Goal: Find specific page/section

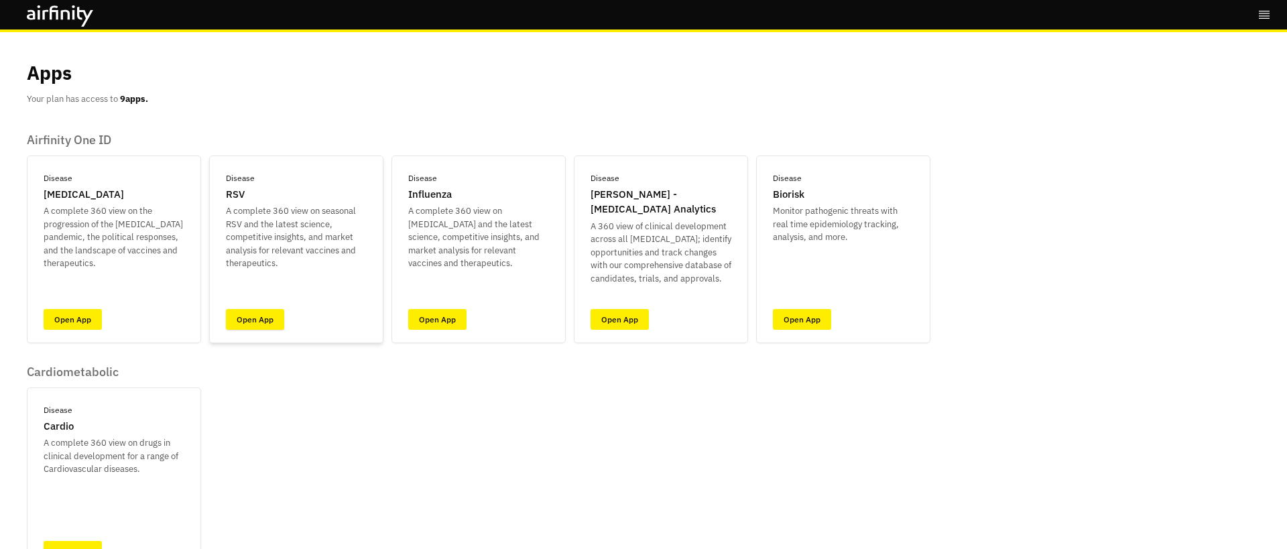
click at [265, 319] on link "Open App" at bounding box center [255, 319] width 58 height 21
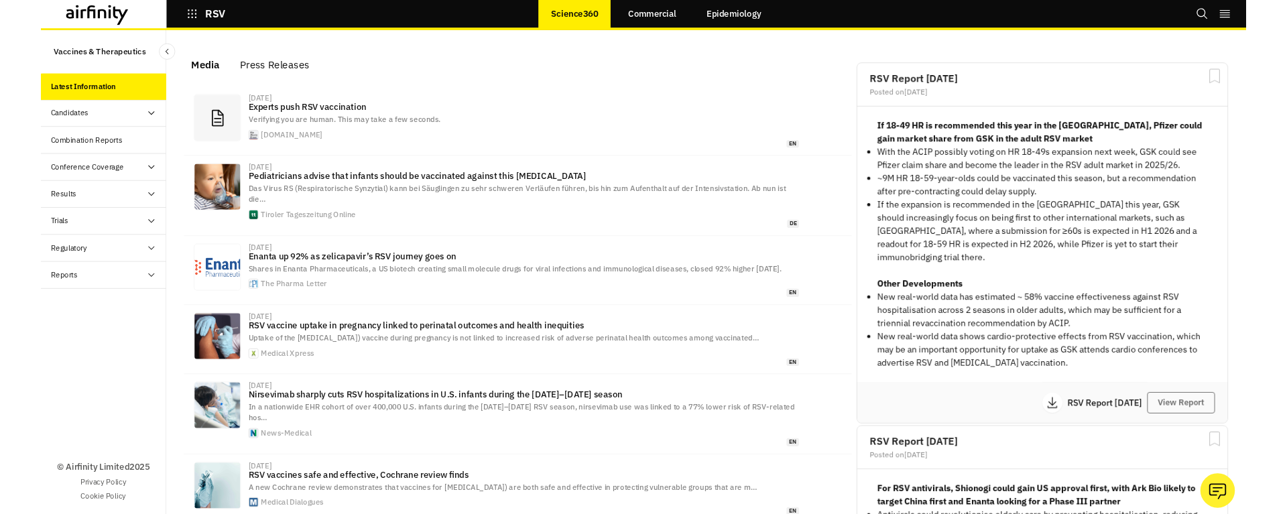
scroll to position [837, 402]
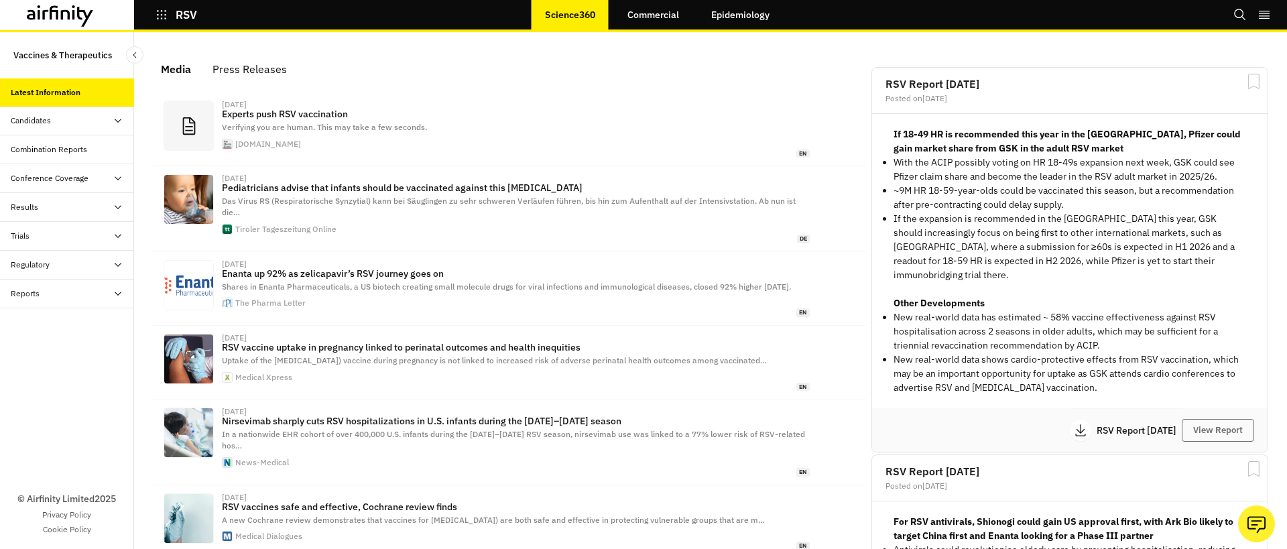
click at [629, 14] on link "Commercial" at bounding box center [653, 15] width 78 height 32
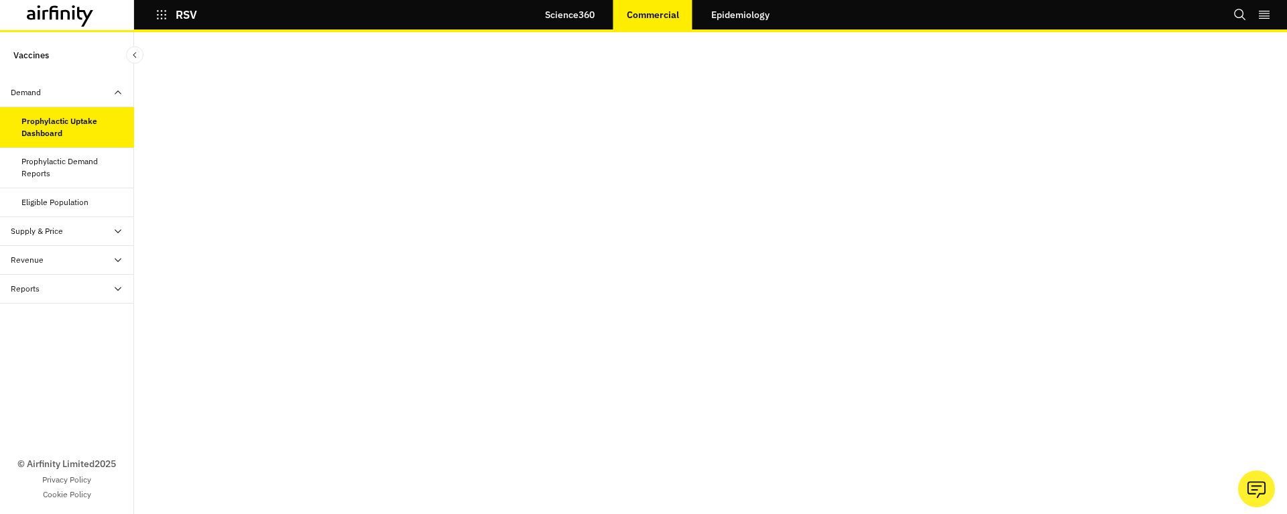
scroll to position [27, 0]
click at [44, 176] on div "Prophylactic Demand Reports" at bounding box center [72, 168] width 102 height 24
